Goal: Find specific page/section: Find specific page/section

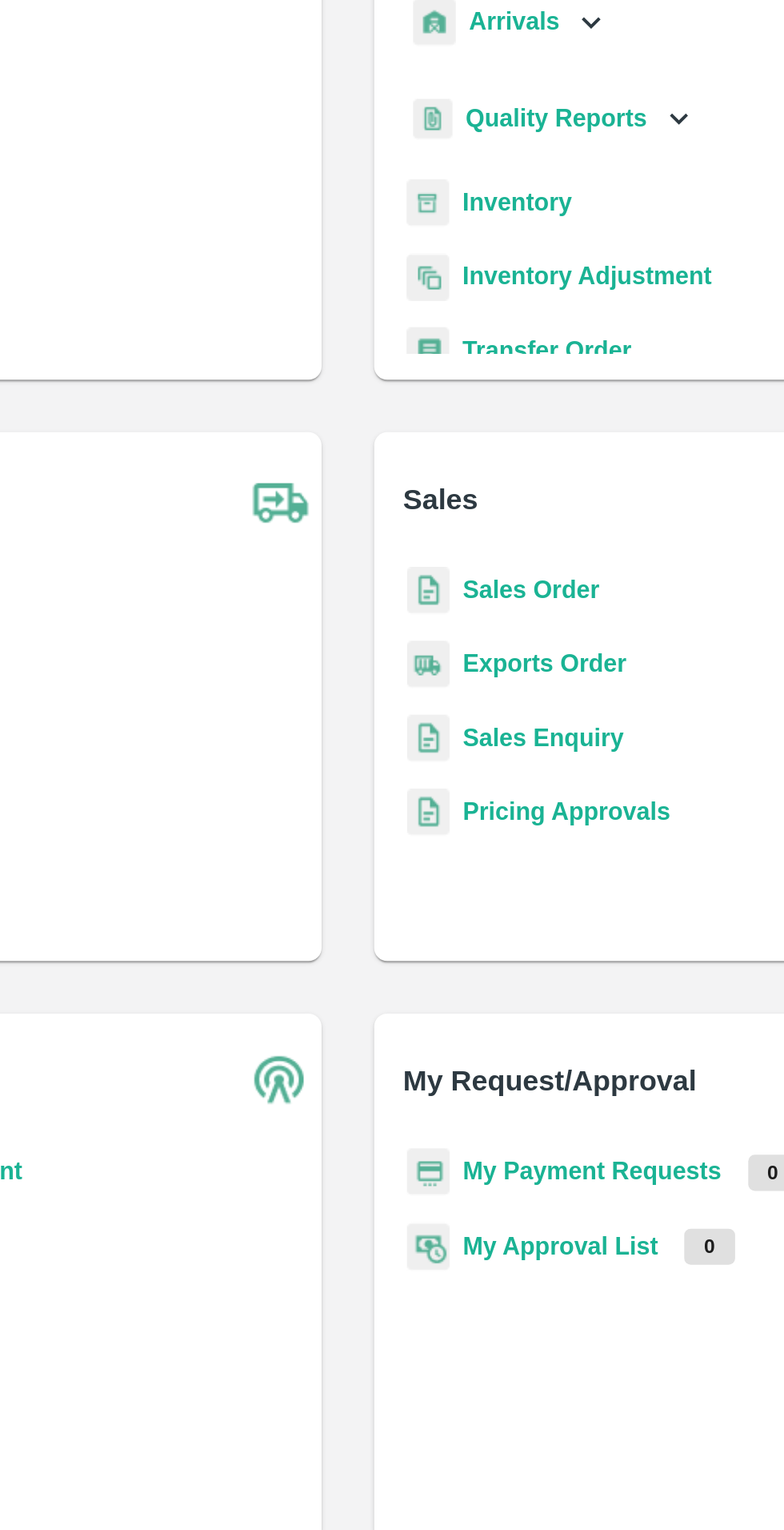
click at [473, 266] on b "Inventory" at bounding box center [474, 271] width 54 height 13
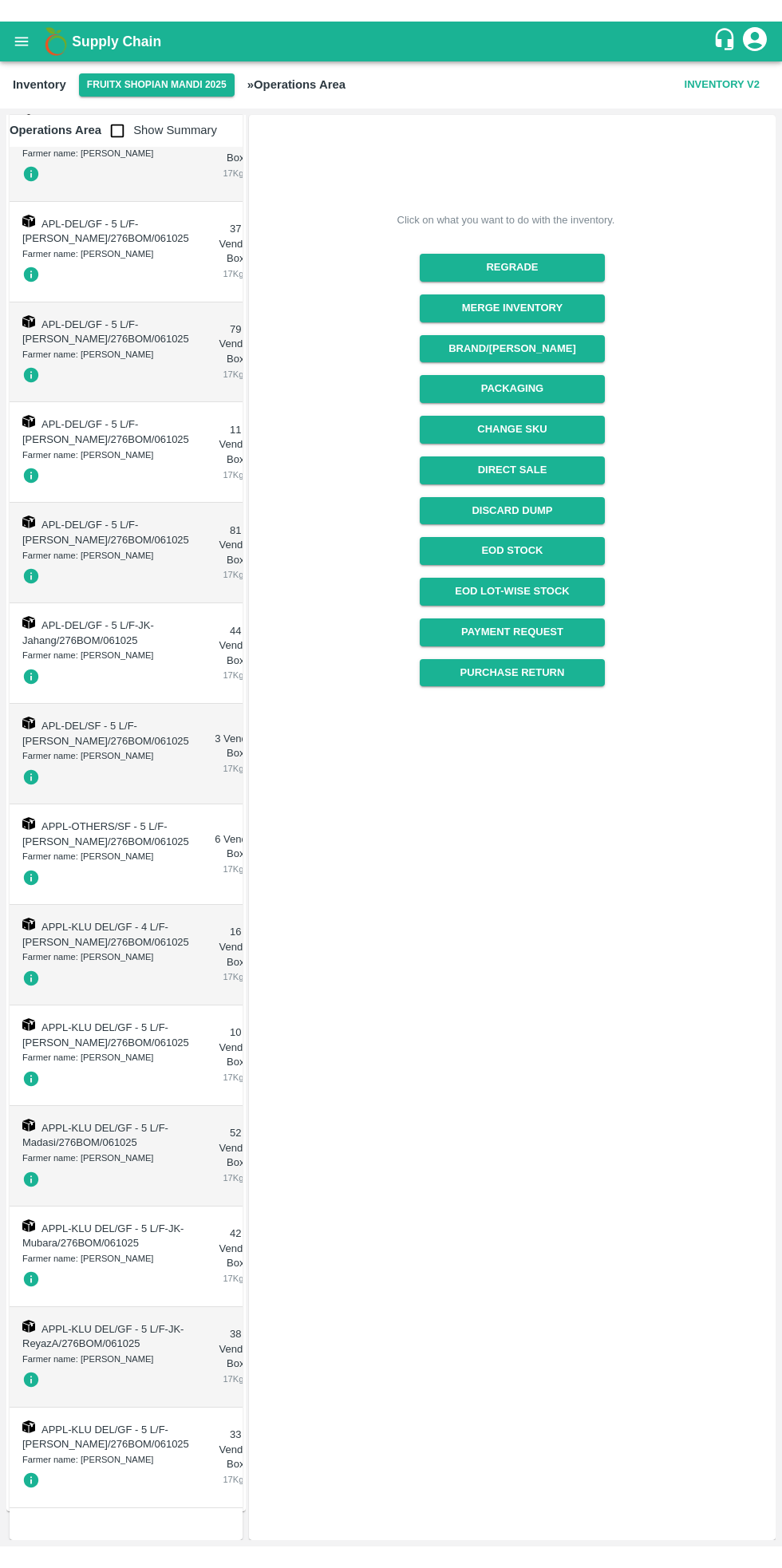
scroll to position [2414, 0]
